Goal: Entertainment & Leisure: Consume media (video, audio)

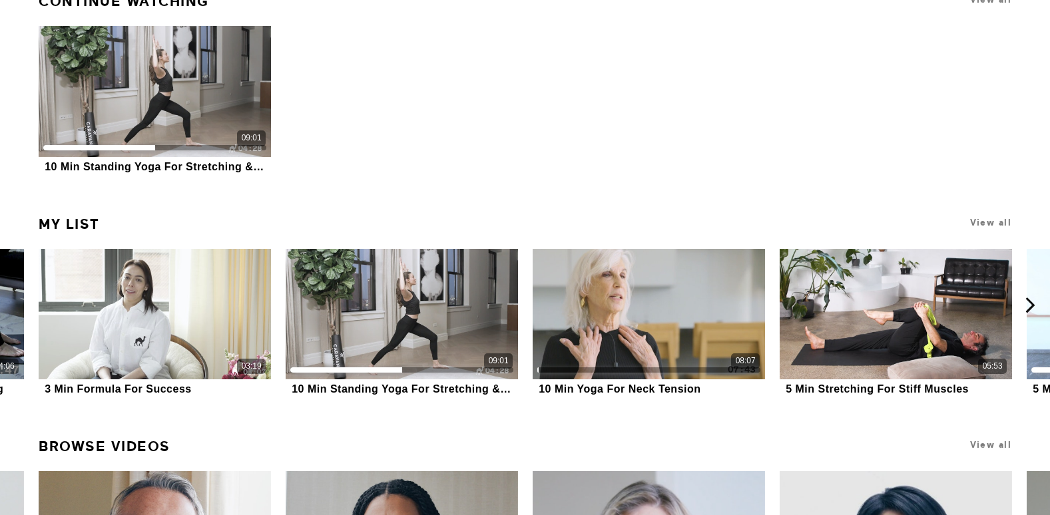
scroll to position [466, 0]
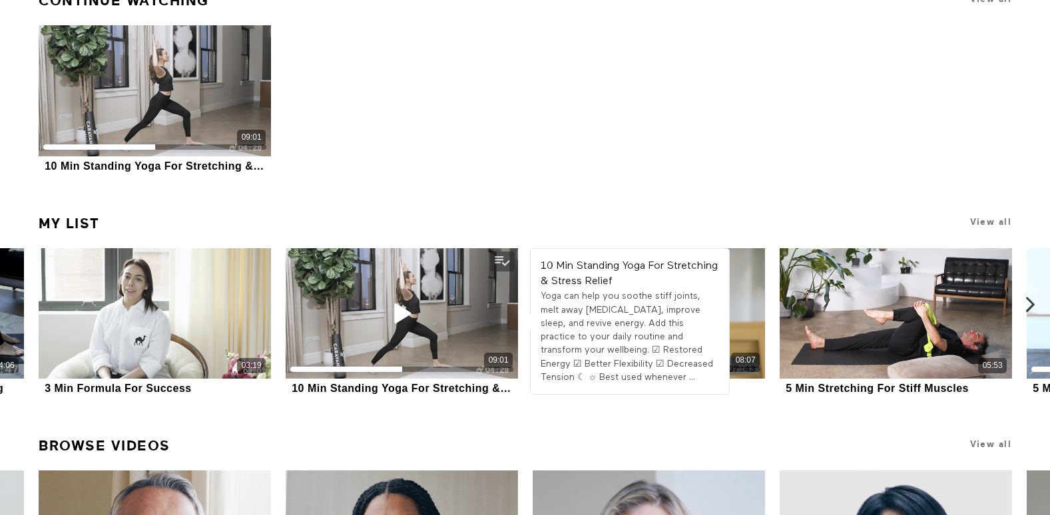
click at [640, 323] on div "Yoga can help you soothe stiff joints, melt away [MEDICAL_DATA], improve sleep,…" at bounding box center [629, 337] width 178 height 95
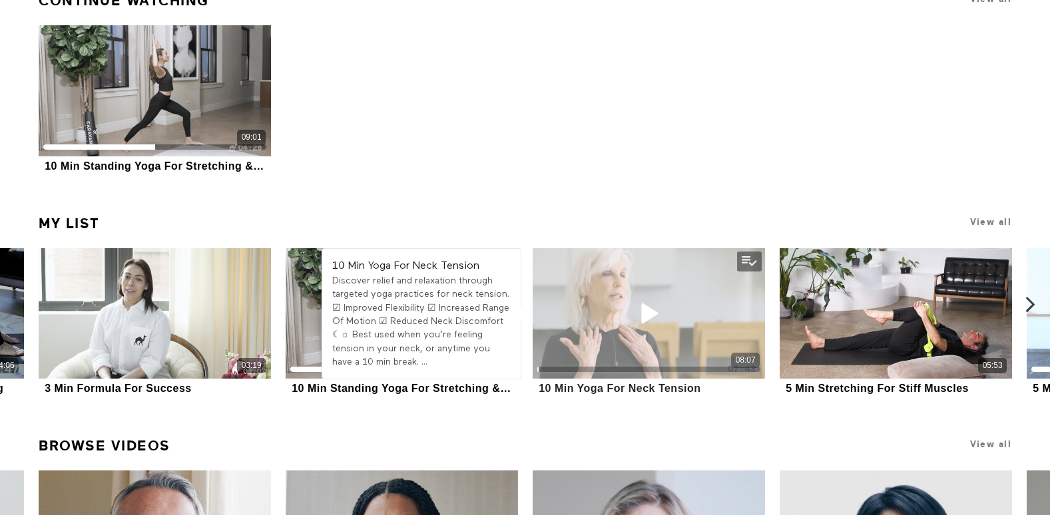
click at [736, 331] on div "08:07" at bounding box center [648, 313] width 232 height 130
